Goal: Task Accomplishment & Management: Use online tool/utility

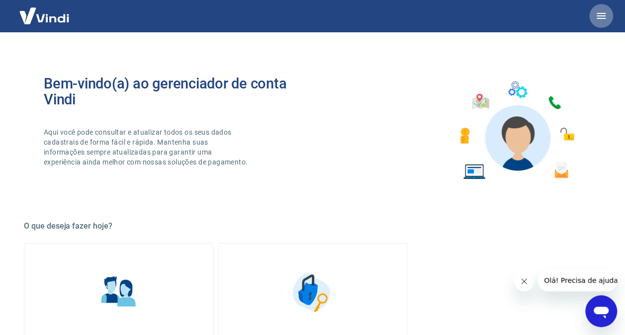
click at [608, 13] on button "button" at bounding box center [601, 16] width 24 height 24
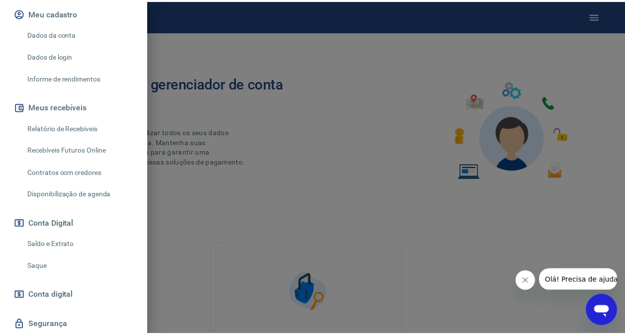
scroll to position [192, 0]
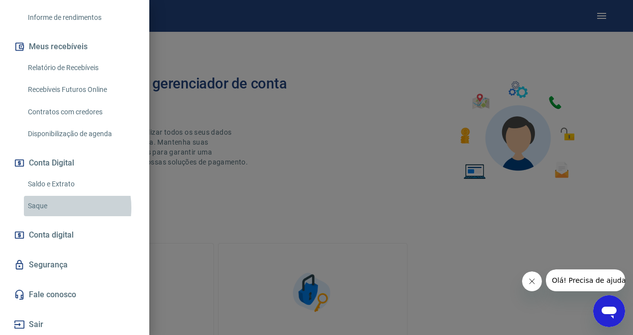
click at [47, 208] on link "Saque" at bounding box center [80, 206] width 113 height 20
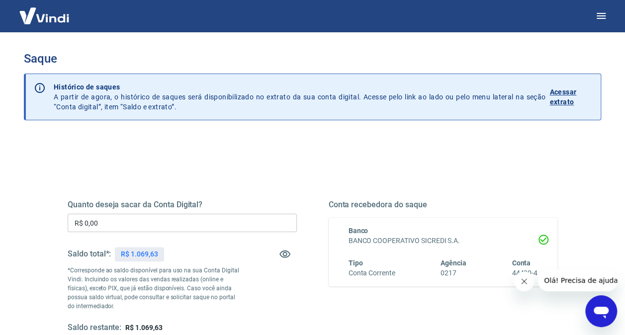
click at [162, 218] on input "R$ 0,00" at bounding box center [182, 223] width 229 height 18
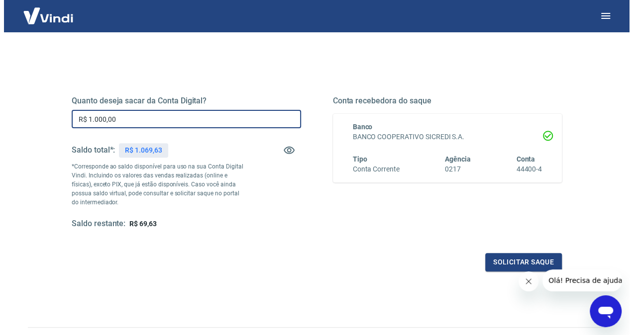
scroll to position [105, 0]
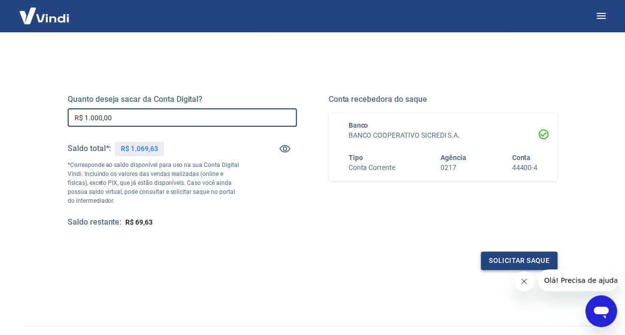
type input "R$ 1.000,00"
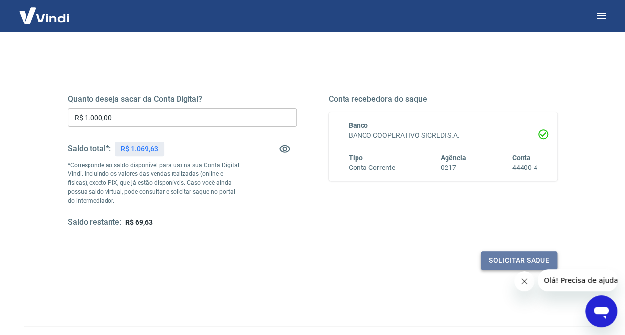
click at [510, 259] on button "Solicitar saque" at bounding box center [519, 261] width 77 height 18
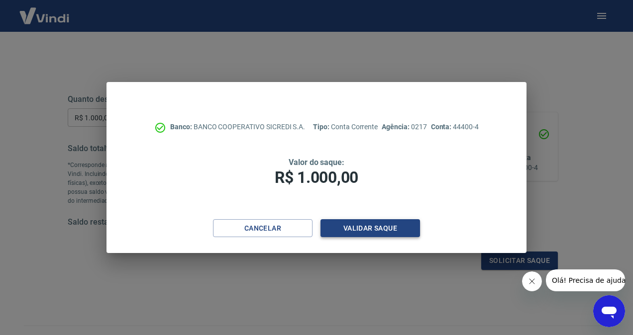
click at [392, 227] on button "Validar saque" at bounding box center [369, 228] width 99 height 18
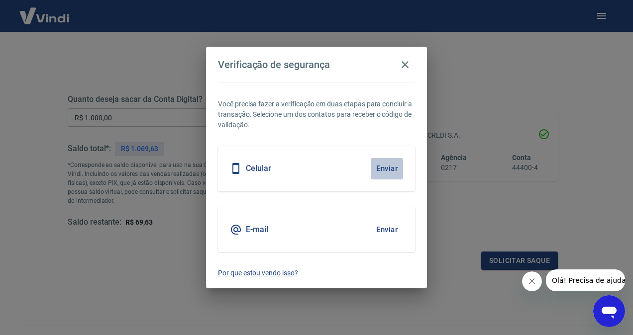
click at [383, 165] on button "Enviar" at bounding box center [387, 168] width 32 height 21
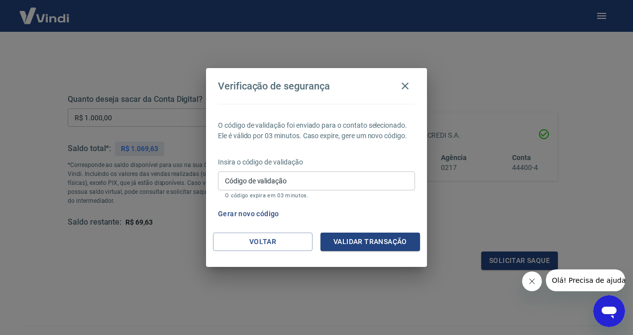
click at [358, 181] on input "Código de validação" at bounding box center [316, 181] width 197 height 18
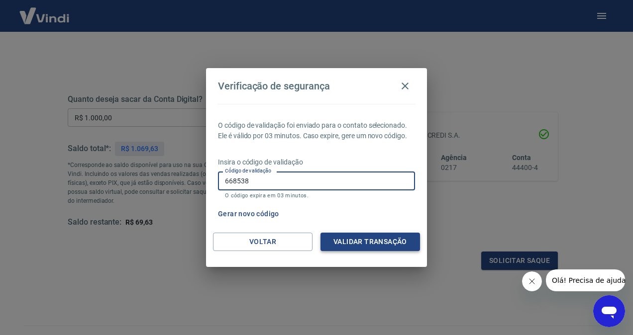
type input "668538"
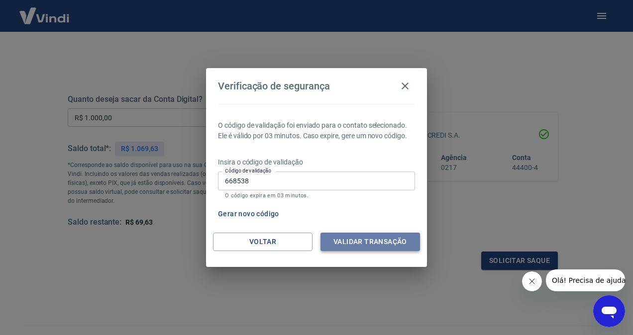
click at [353, 243] on button "Validar transação" at bounding box center [369, 242] width 99 height 18
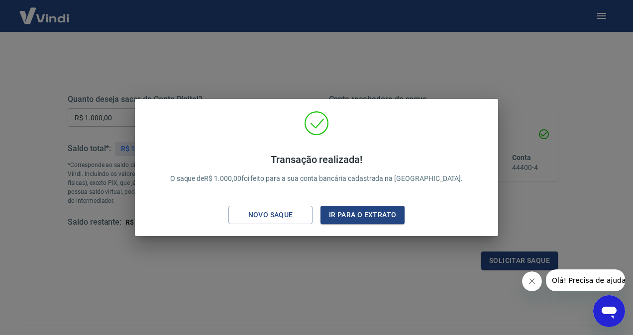
click at [409, 72] on div "Transação realizada! O saque de R$ 1.000,00 foi feito para a sua conta bancária…" at bounding box center [316, 167] width 633 height 335
